Goal: Check status: Check status

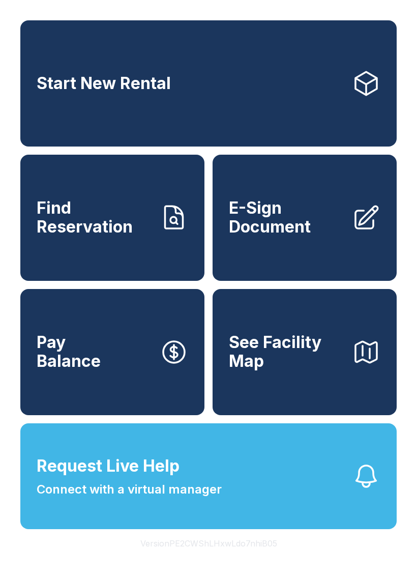
click at [148, 234] on span "Find Reservation" at bounding box center [94, 217] width 115 height 37
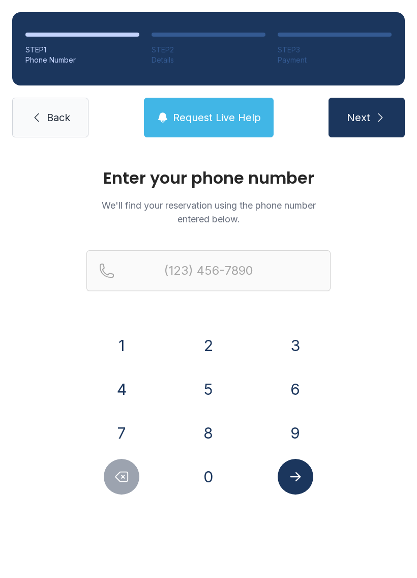
click at [211, 350] on button "2" at bounding box center [209, 346] width 36 height 36
click at [123, 343] on button "1" at bounding box center [122, 346] width 36 height 36
click at [291, 435] on button "9" at bounding box center [296, 433] width 36 height 36
click at [211, 350] on button "2" at bounding box center [209, 346] width 36 height 36
click at [123, 343] on button "1" at bounding box center [122, 346] width 36 height 36
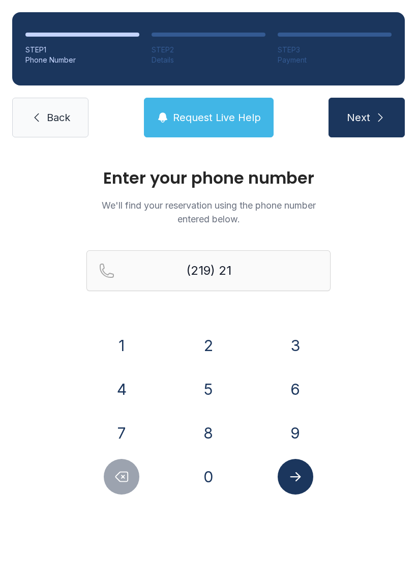
click at [288, 342] on button "3" at bounding box center [296, 346] width 36 height 36
click at [207, 397] on button "5" at bounding box center [209, 389] width 36 height 36
click at [127, 425] on button "7" at bounding box center [122, 433] width 36 height 36
click at [120, 338] on button "1" at bounding box center [122, 346] width 36 height 36
click at [127, 396] on button "4" at bounding box center [122, 389] width 36 height 36
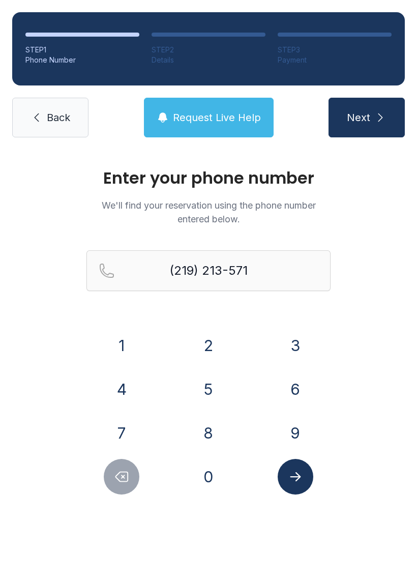
type input "[PHONE_NUMBER]"
click at [311, 474] on button "Submit lookup form" at bounding box center [296, 477] width 36 height 36
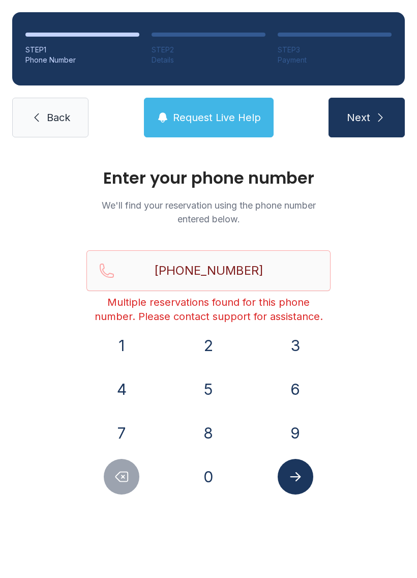
click at [368, 112] on span "Next" at bounding box center [358, 117] width 23 height 14
click at [244, 119] on span "Request Live Help" at bounding box center [217, 117] width 88 height 14
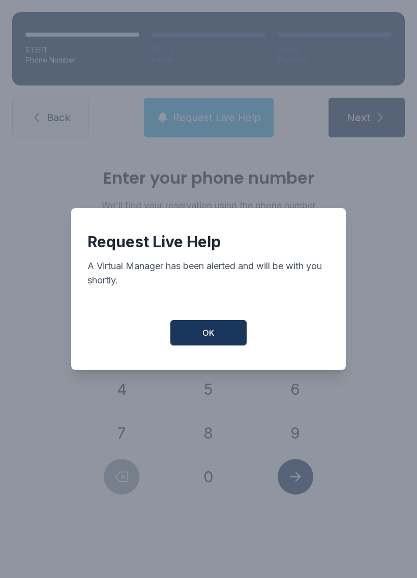
click at [213, 335] on span "OK" at bounding box center [208, 333] width 12 height 12
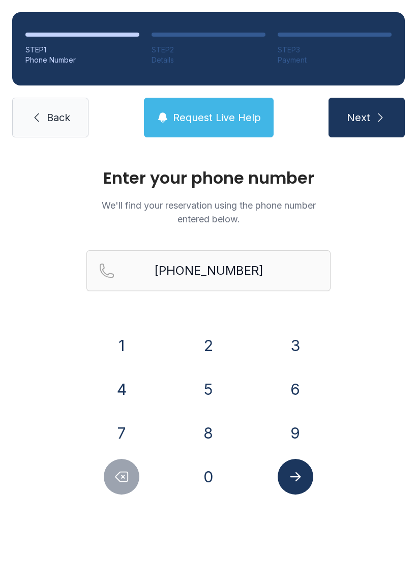
click at [367, 113] on span "Next" at bounding box center [358, 117] width 23 height 14
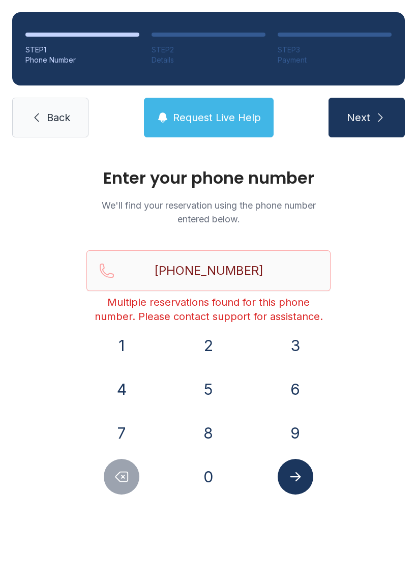
click at [305, 468] on button "Submit lookup form" at bounding box center [296, 477] width 36 height 36
click at [304, 488] on button "Submit lookup form" at bounding box center [296, 477] width 36 height 36
click at [41, 106] on link "Back" at bounding box center [50, 118] width 76 height 40
